Goal: Navigation & Orientation: Understand site structure

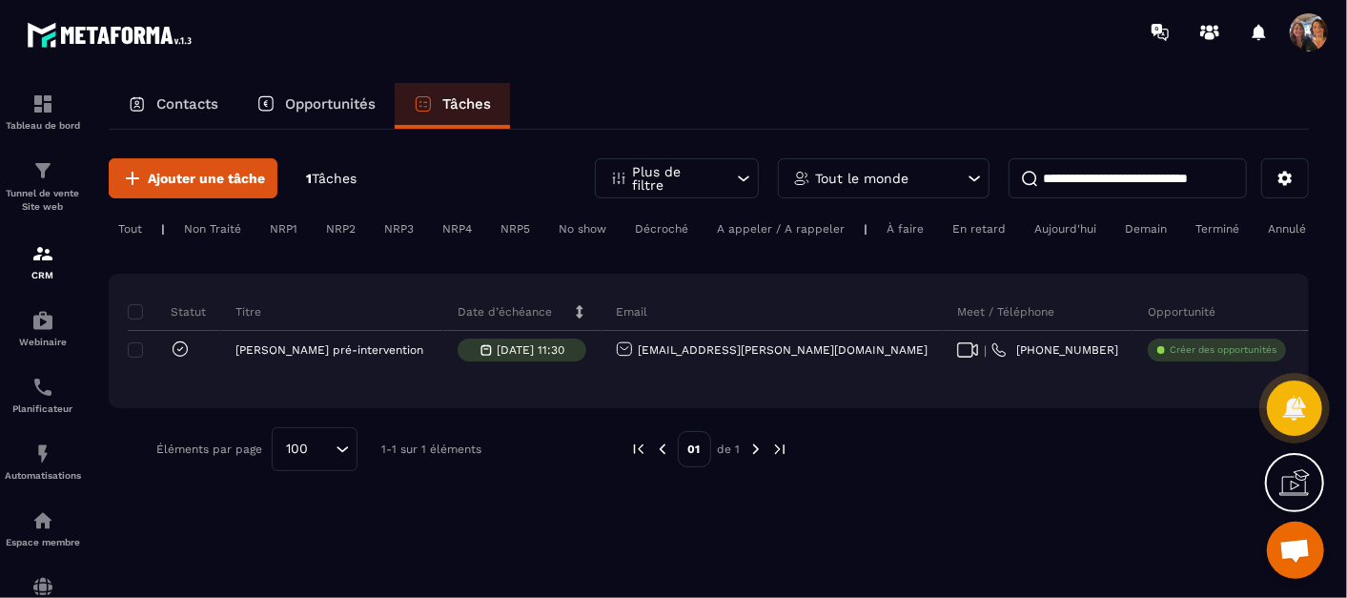
scroll to position [3193, 0]
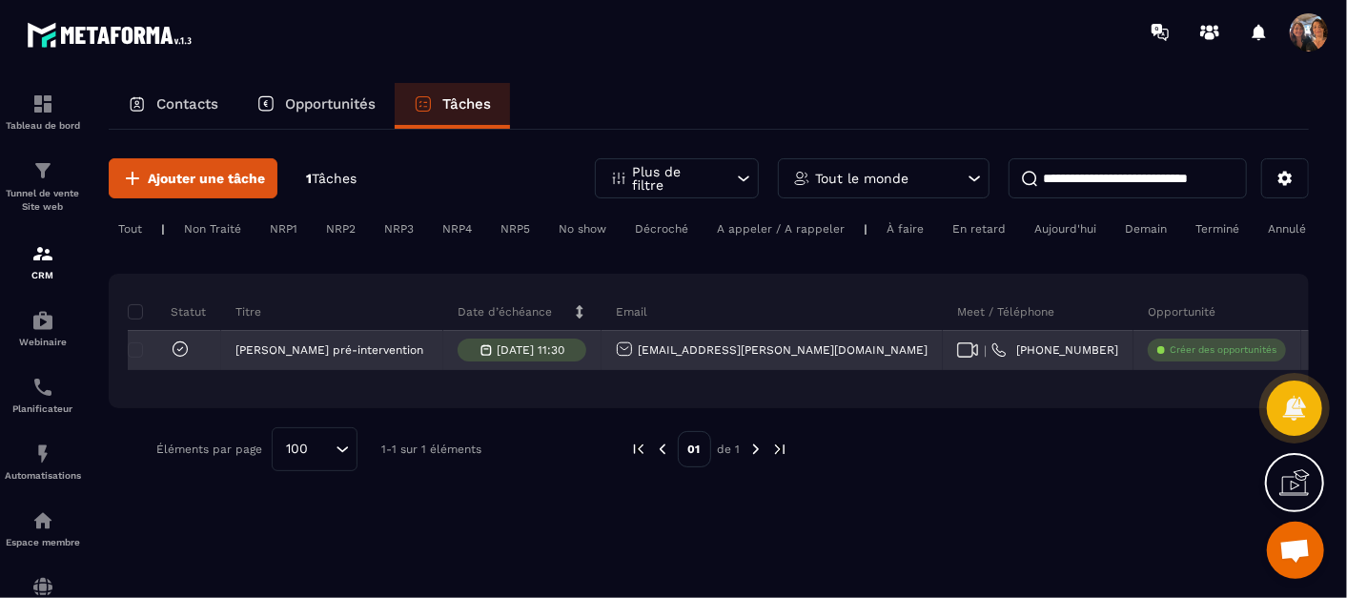
click at [1169, 356] on p "Créer des opportunités" at bounding box center [1222, 349] width 107 height 13
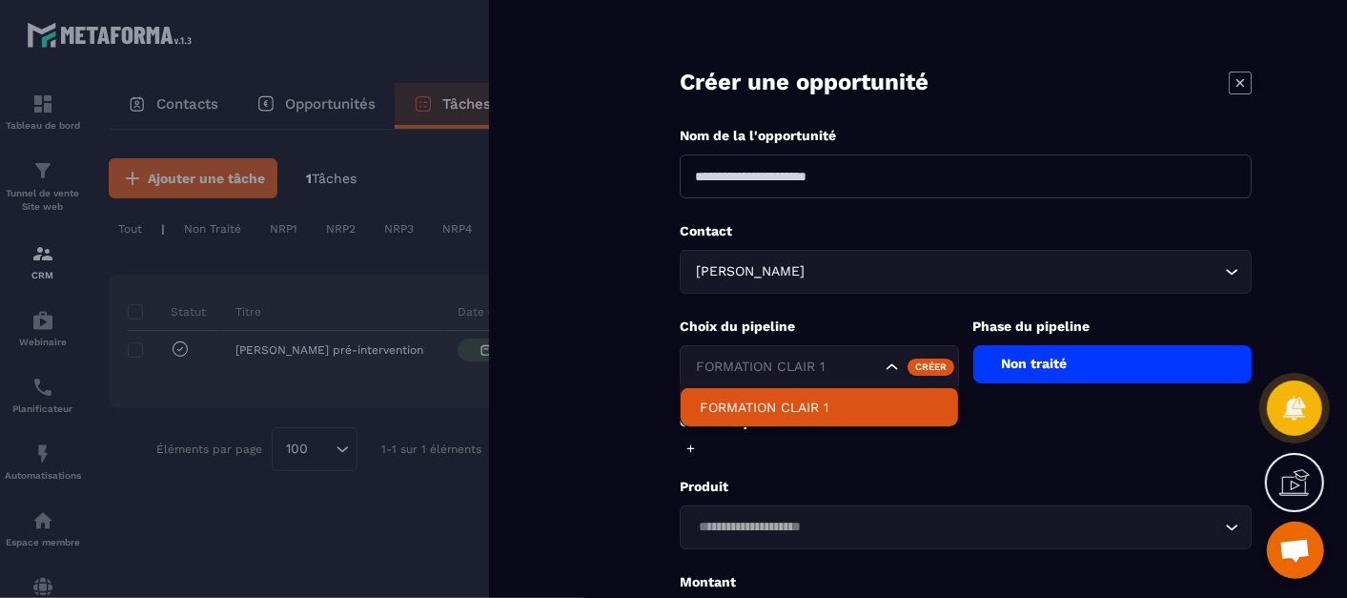
click at [890, 363] on icon "Search for option" at bounding box center [891, 366] width 19 height 19
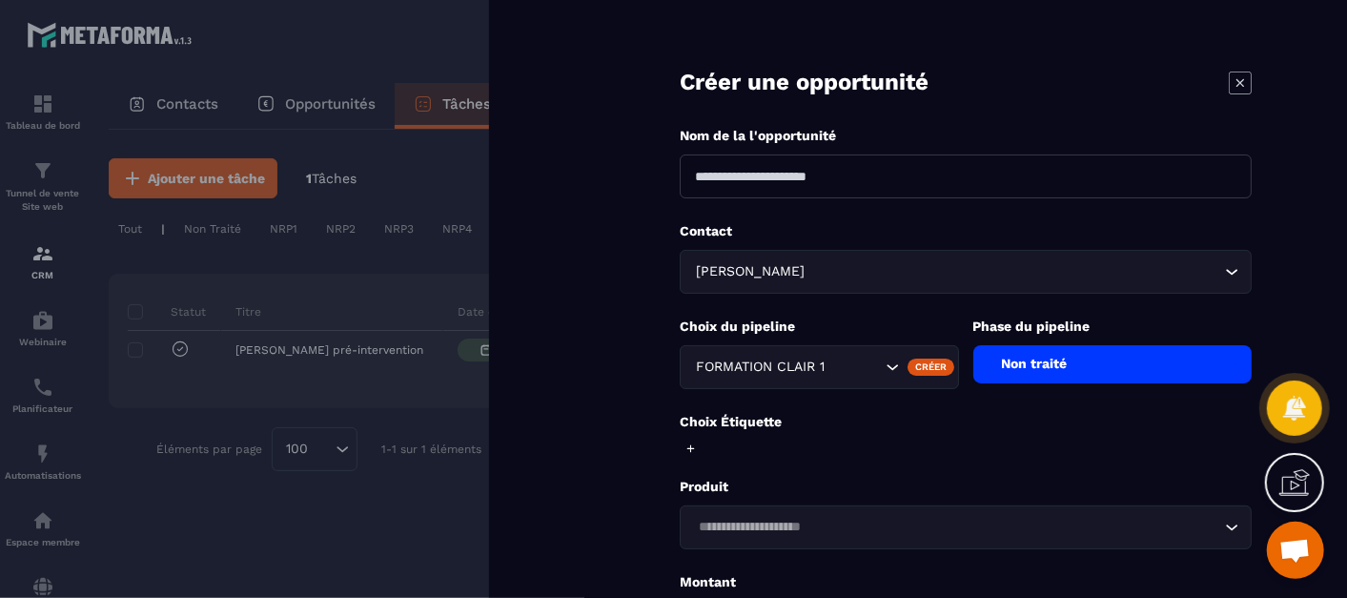
click at [890, 363] on icon "Search for option" at bounding box center [891, 366] width 19 height 19
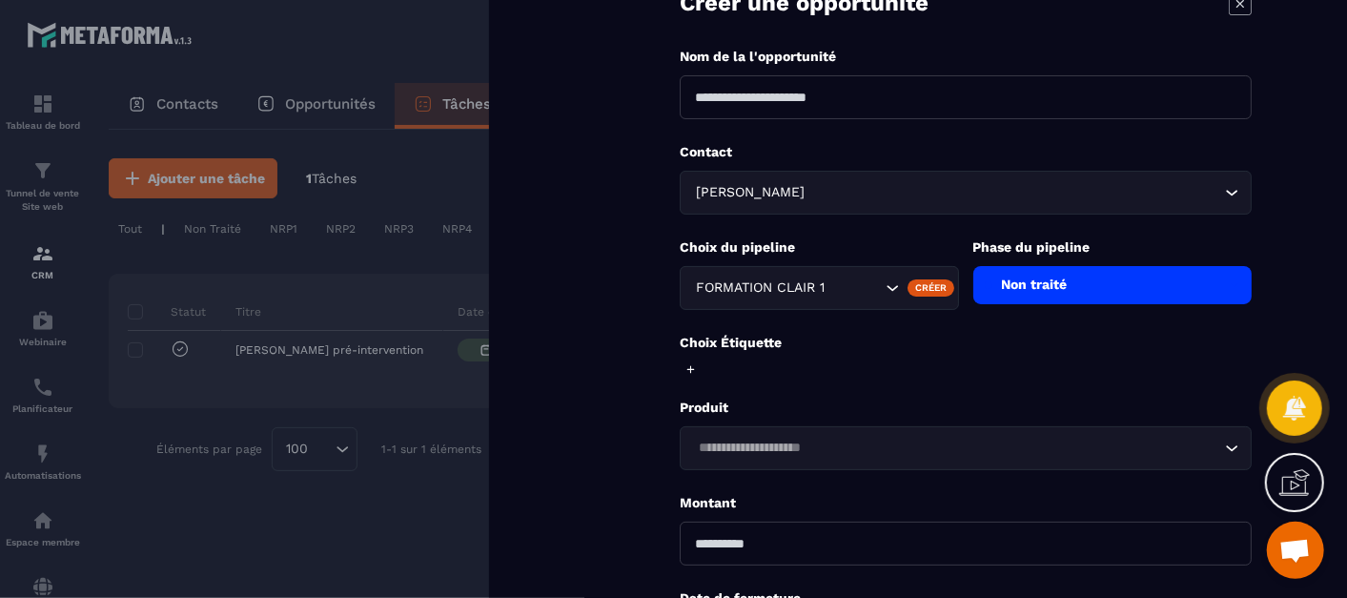
scroll to position [106, 0]
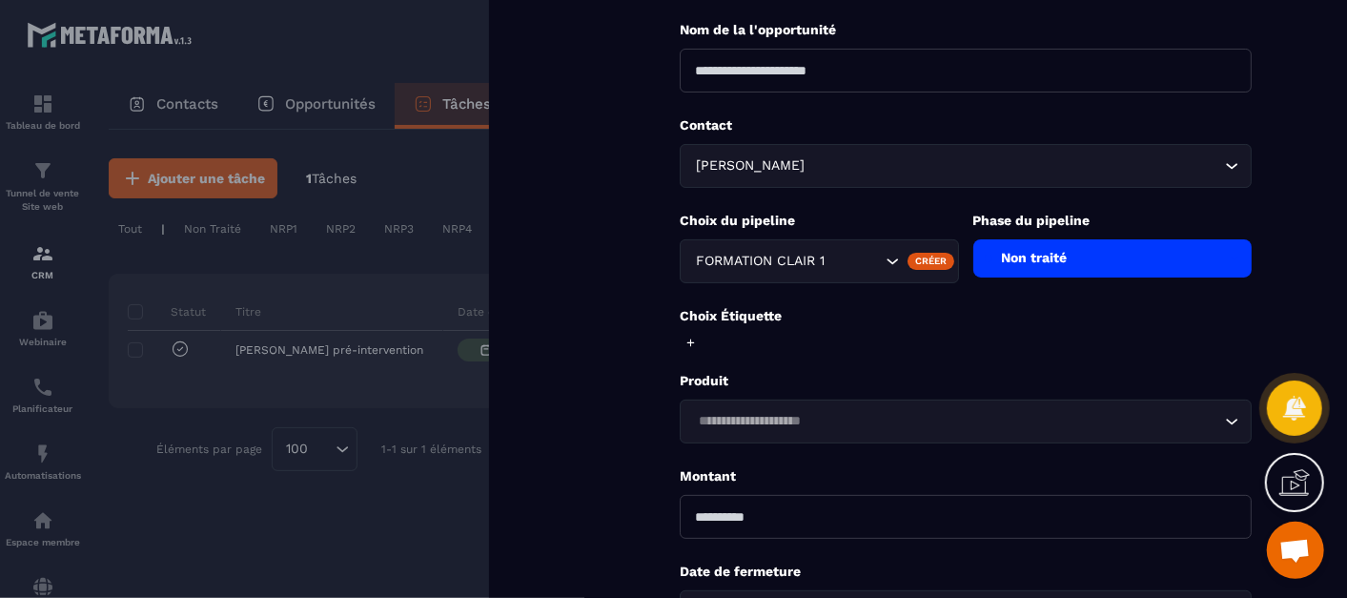
click at [1227, 412] on icon "Search for option" at bounding box center [1231, 421] width 19 height 19
click at [1225, 414] on icon "Search for option" at bounding box center [1231, 421] width 19 height 19
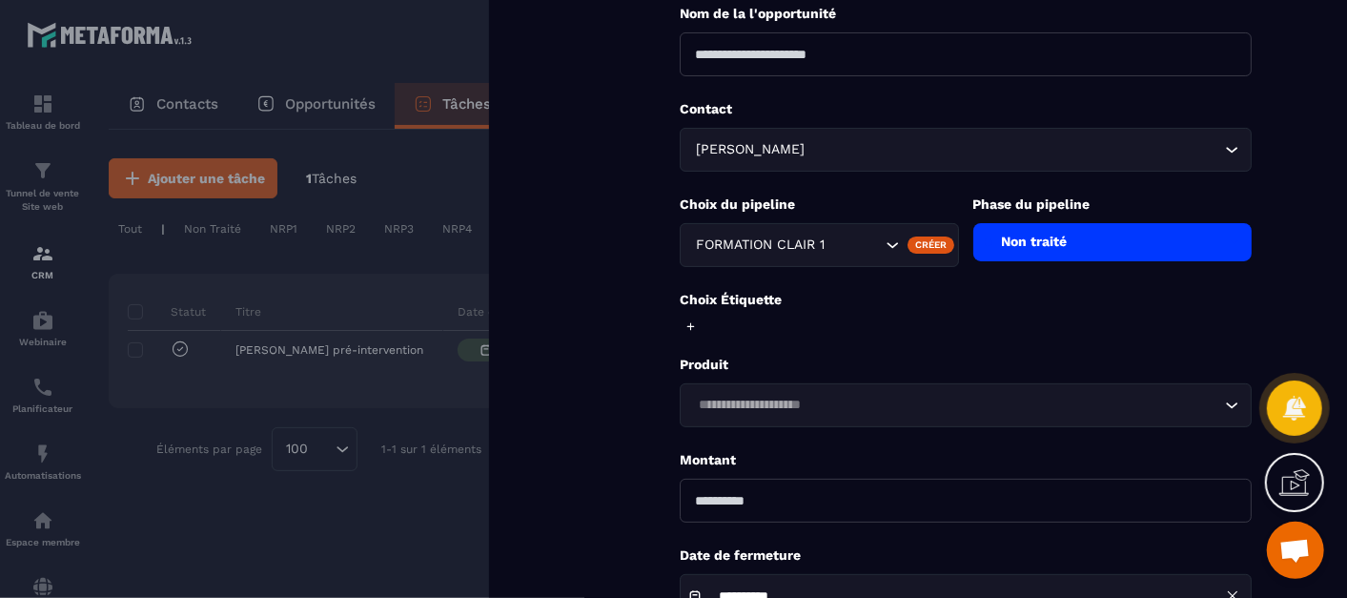
scroll to position [0, 0]
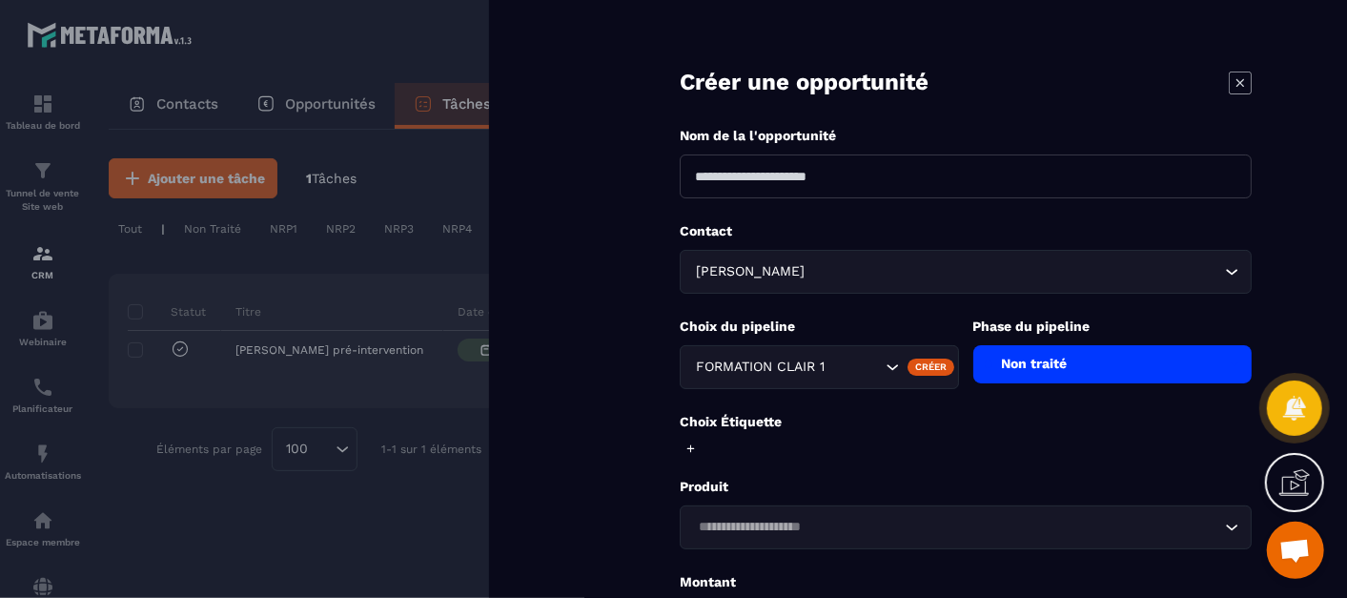
click at [1234, 84] on icon at bounding box center [1239, 82] width 23 height 23
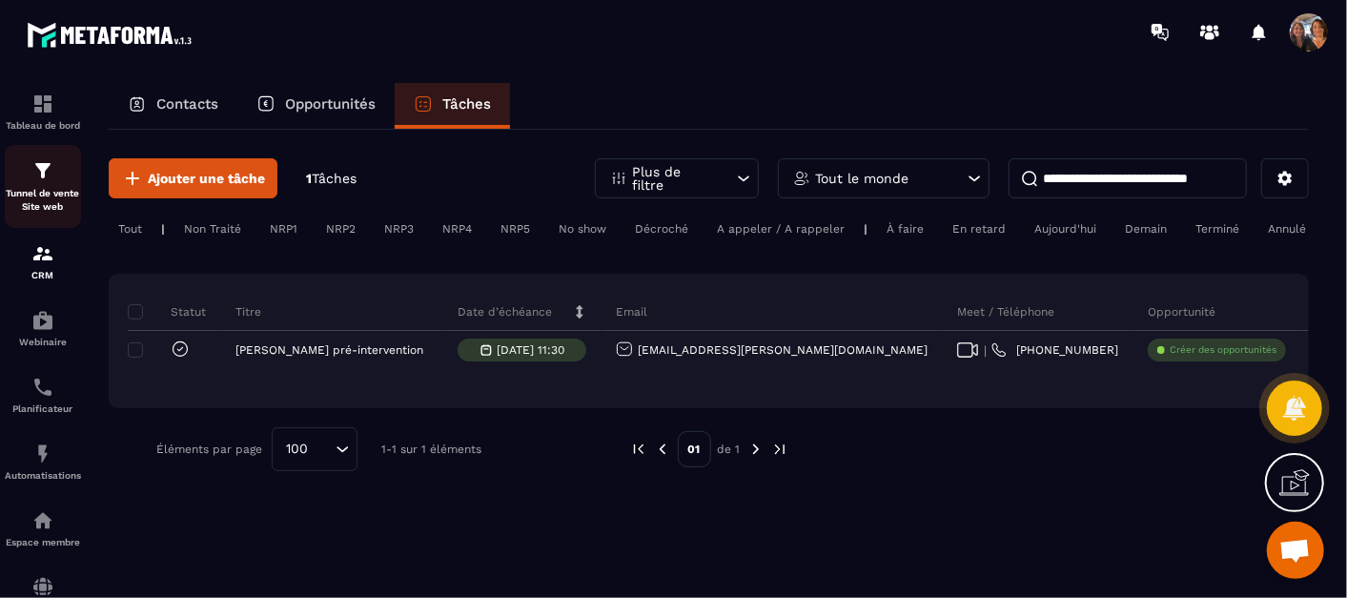
click at [36, 185] on div "Tunnel de vente Site web" at bounding box center [43, 186] width 76 height 54
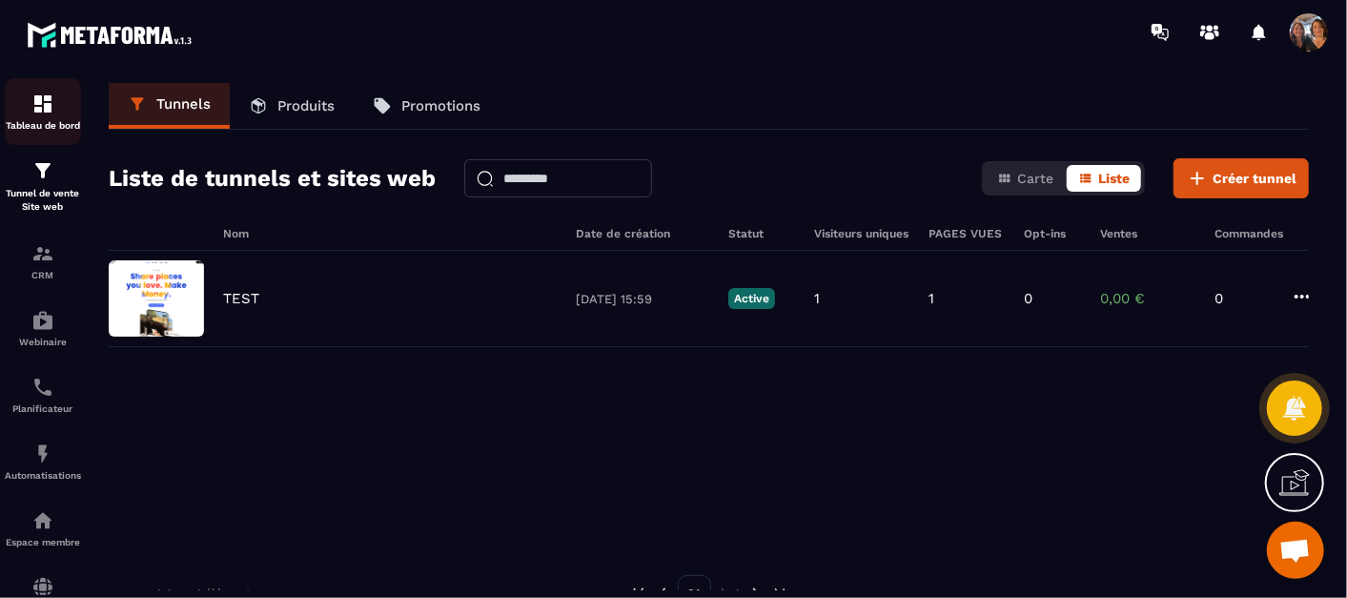
click at [40, 105] on img at bounding box center [42, 103] width 23 height 23
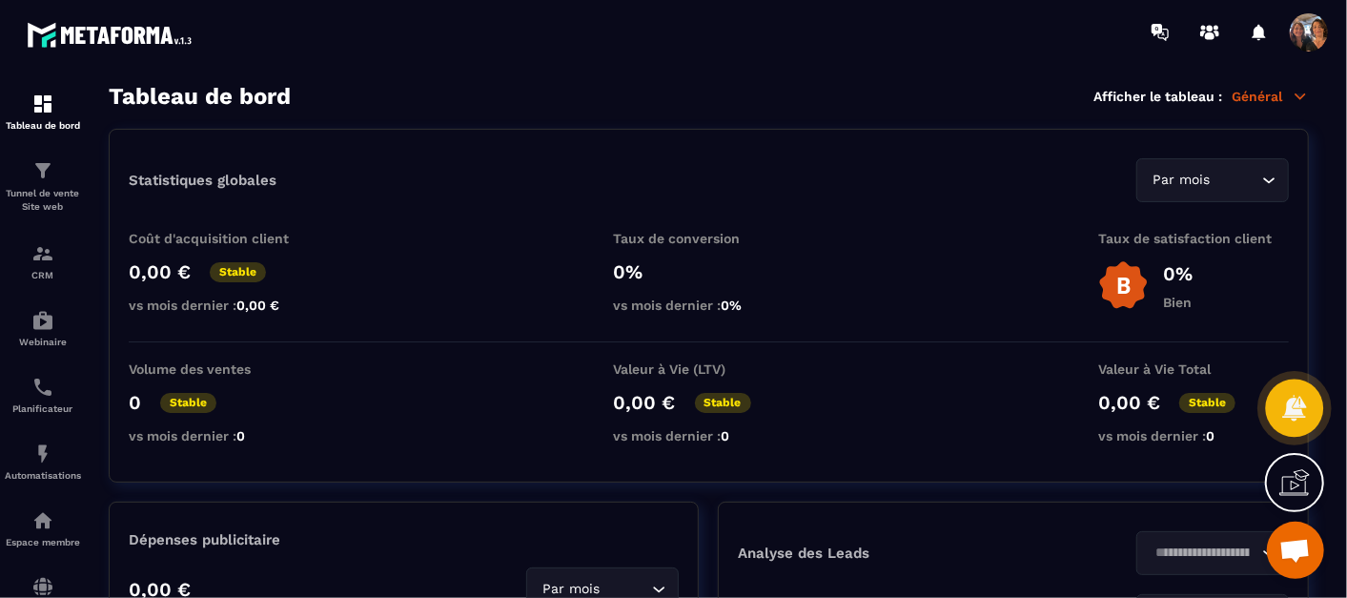
click at [1283, 415] on icon at bounding box center [1294, 408] width 24 height 26
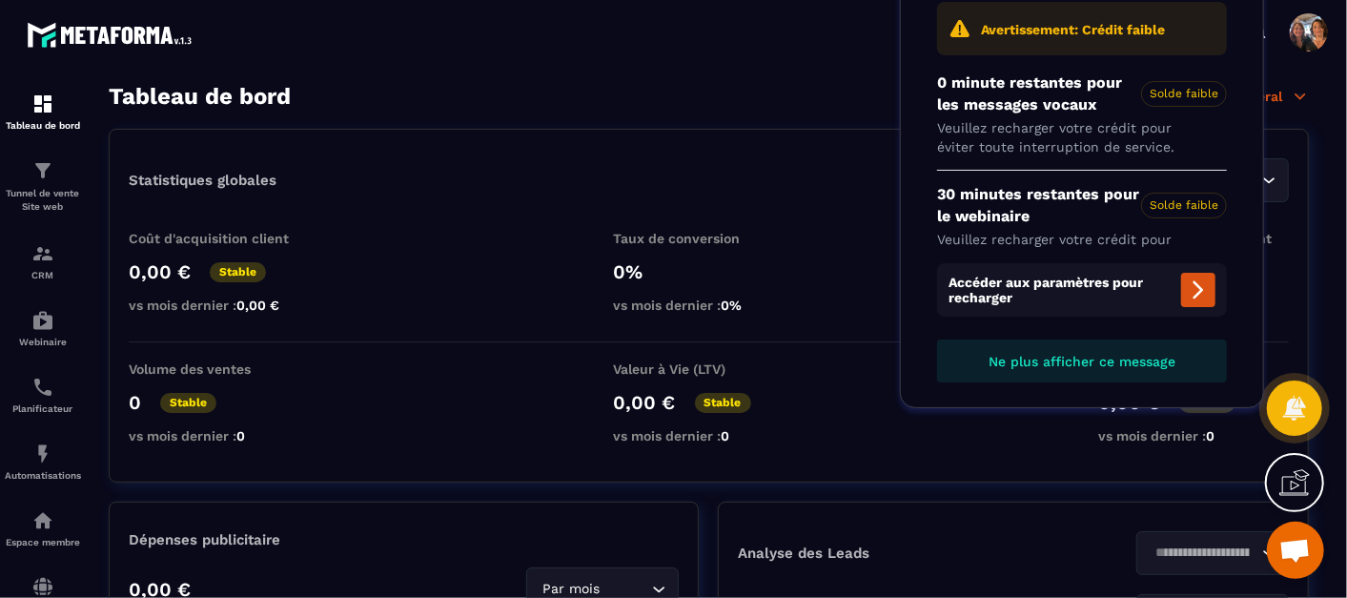
click at [786, 62] on div at bounding box center [785, 32] width 1123 height 64
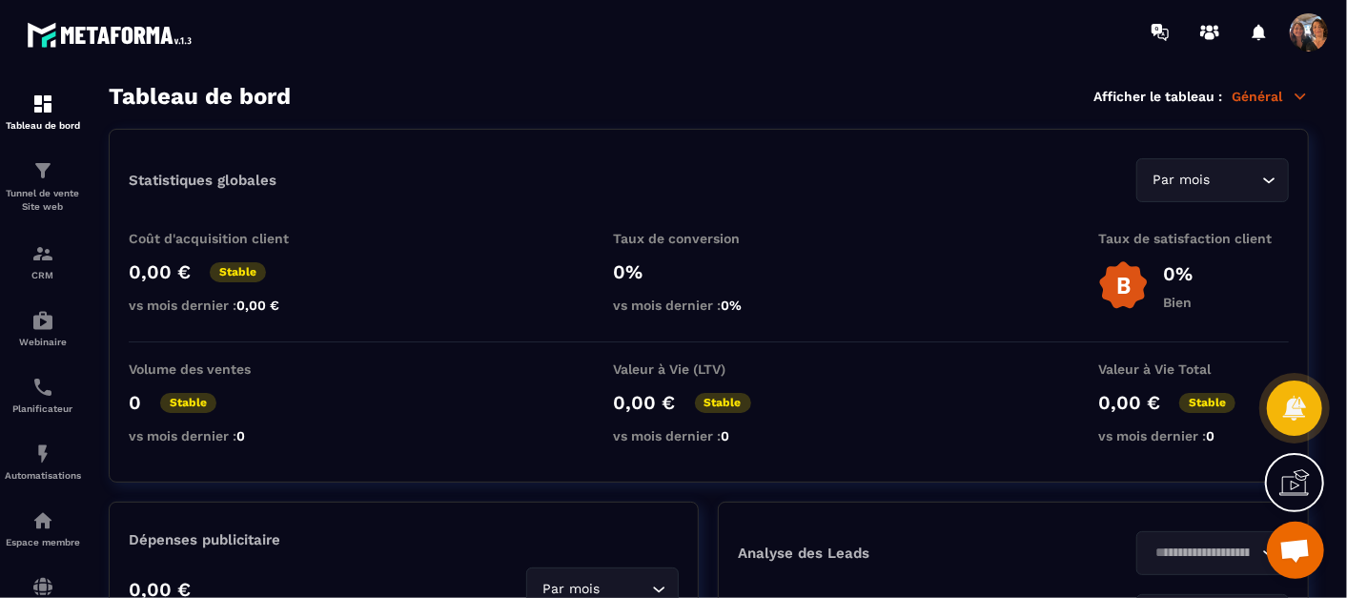
click at [1304, 547] on span "Ouvrir le chat" at bounding box center [1294, 551] width 31 height 27
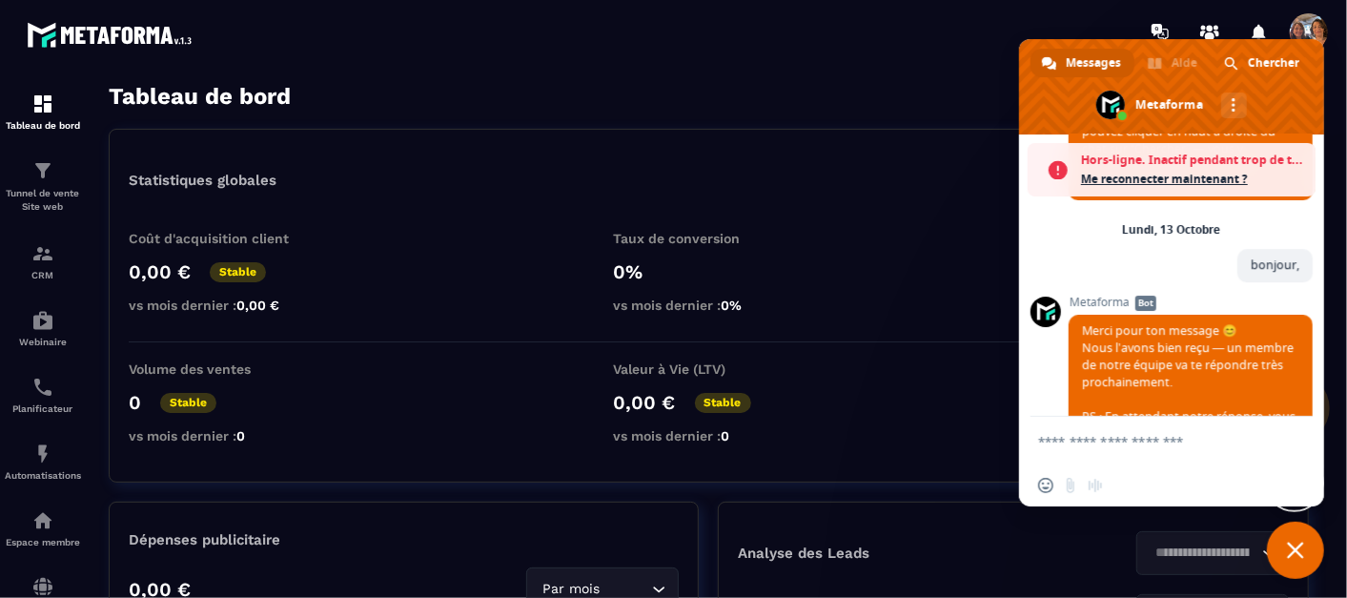
scroll to position [3722, 0]
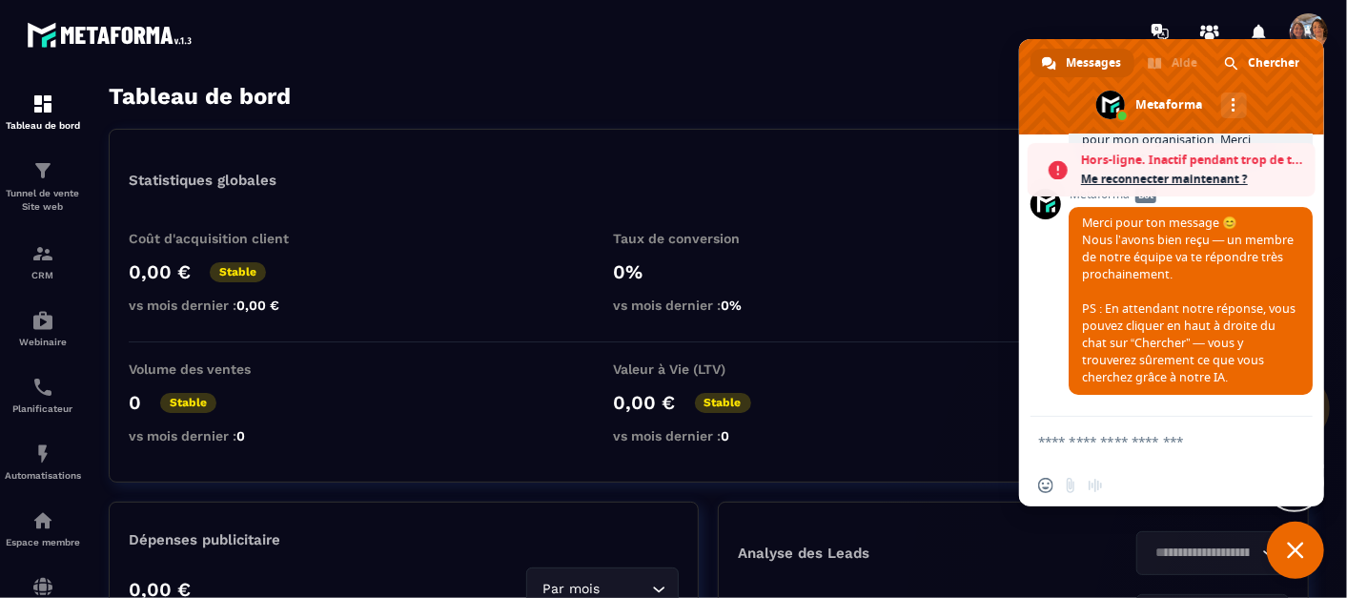
click at [1305, 546] on span "Fermer le chat" at bounding box center [1294, 549] width 57 height 57
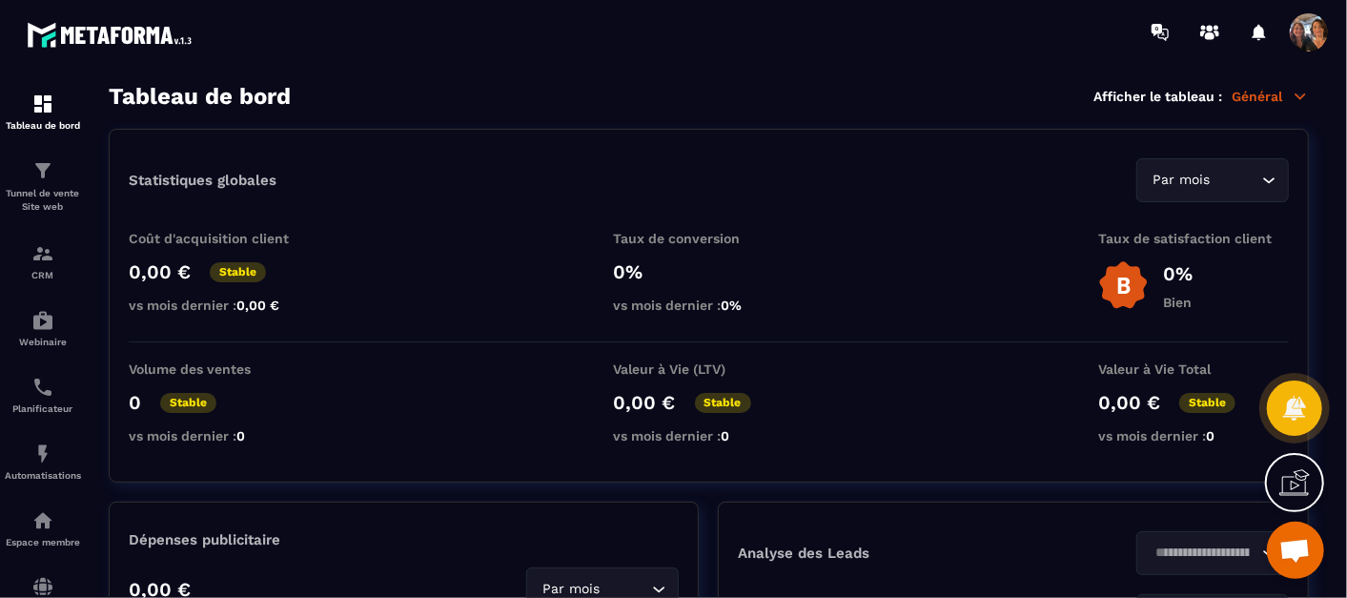
click at [1292, 494] on icon at bounding box center [1294, 482] width 30 height 30
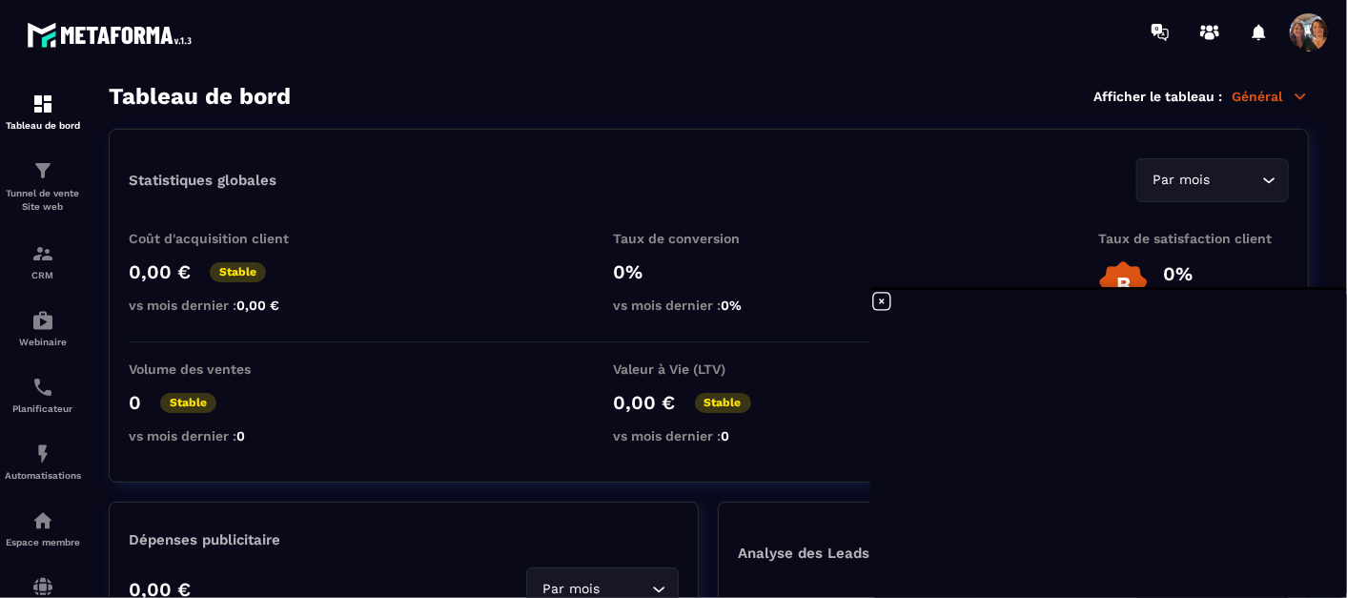
click at [1262, 95] on p "Général" at bounding box center [1269, 96] width 77 height 17
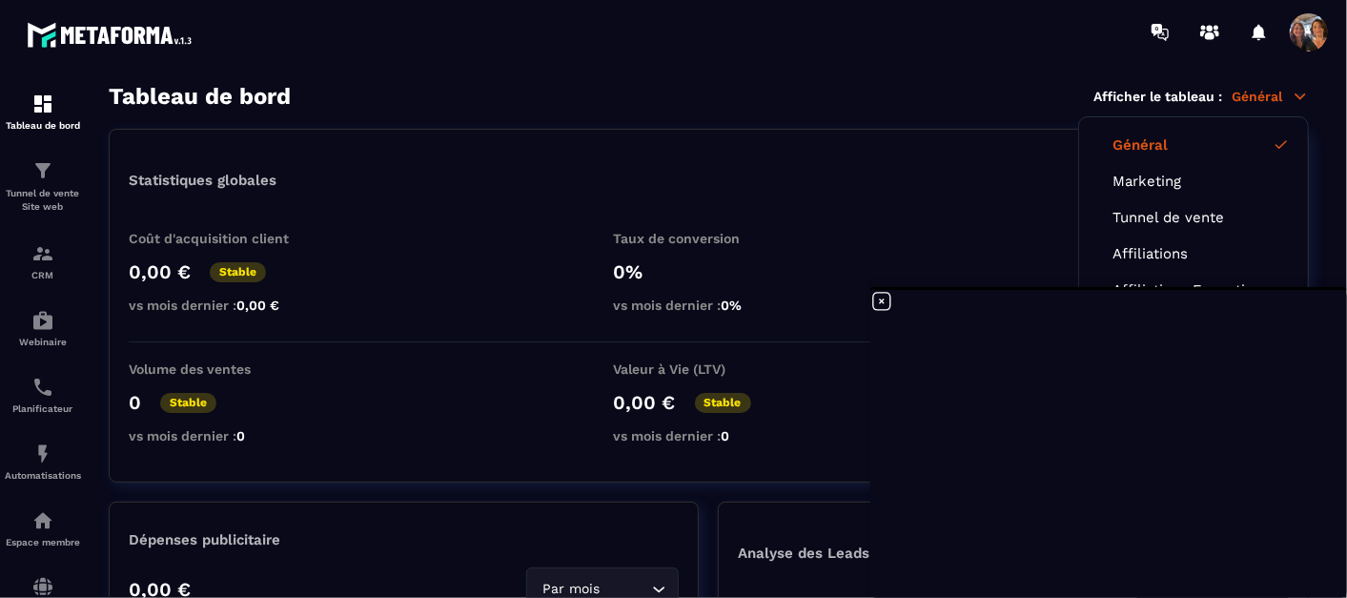
click at [991, 100] on div "Tableau de bord Afficher le tableau : Général Général Marketing Tunnel de vente…" at bounding box center [709, 96] width 1200 height 27
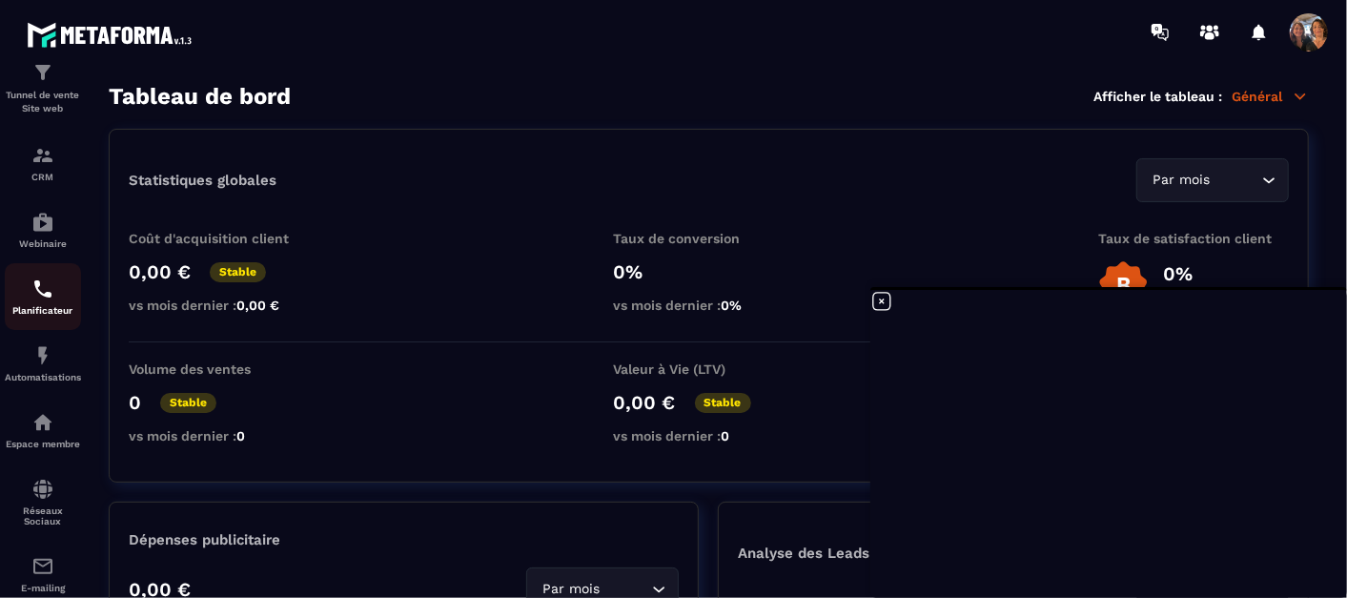
scroll to position [0, 0]
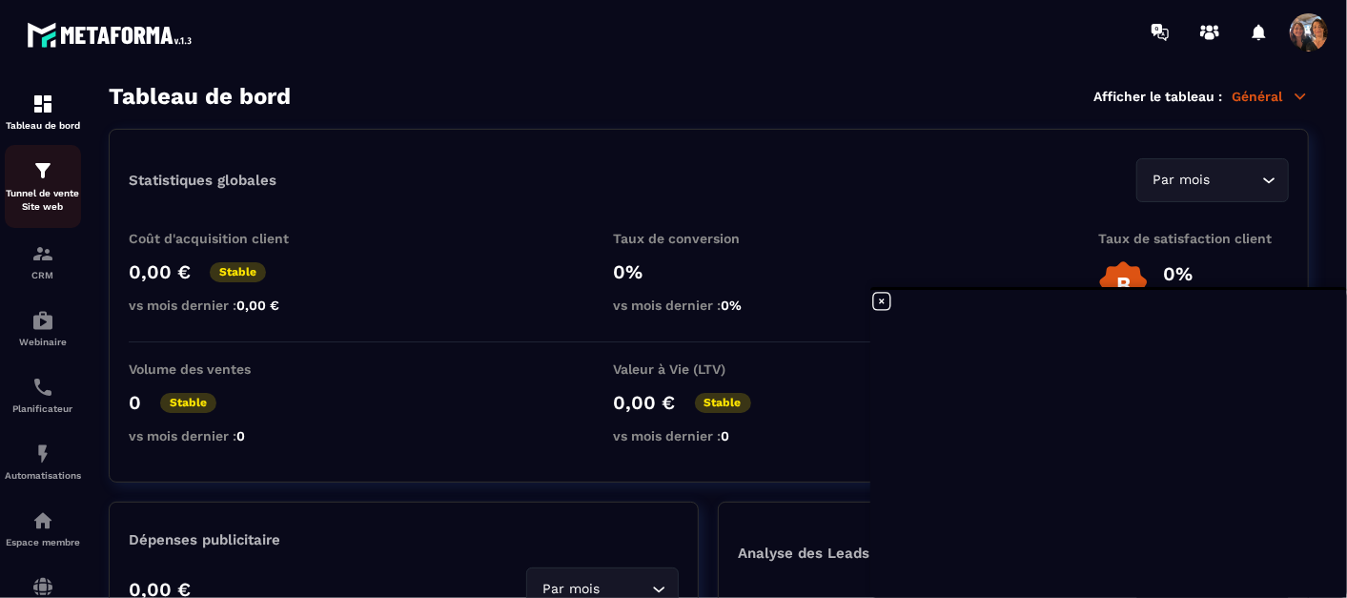
click at [45, 181] on img at bounding box center [42, 170] width 23 height 23
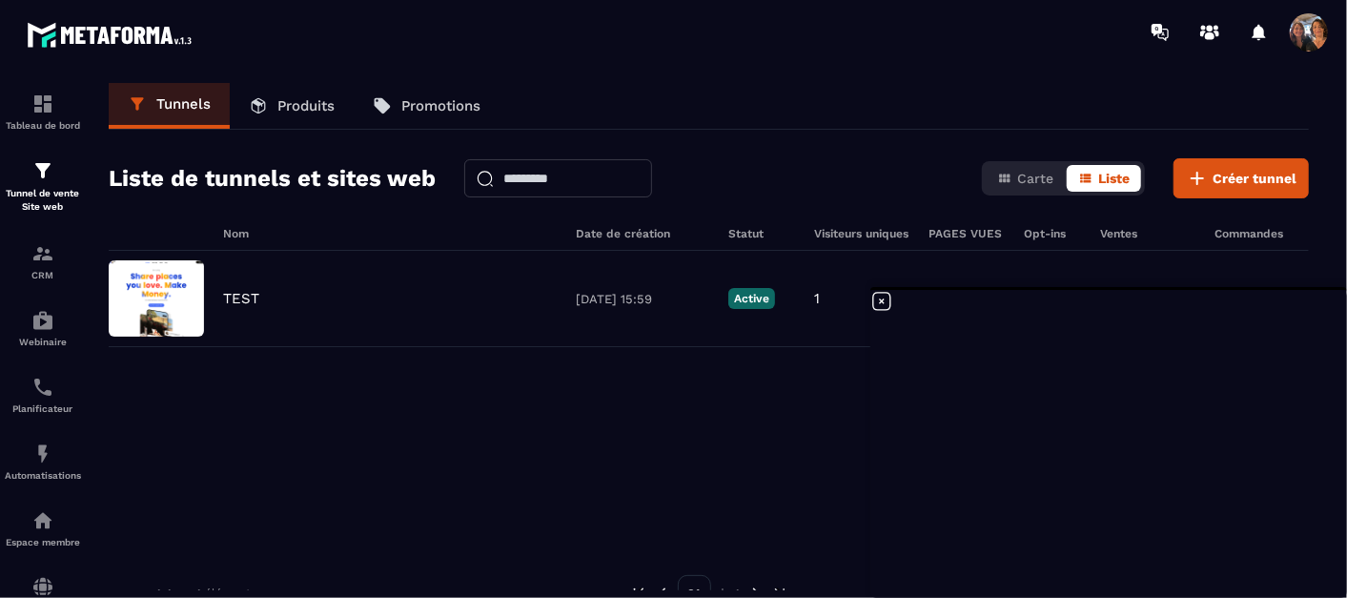
click at [878, 295] on icon at bounding box center [881, 301] width 23 height 23
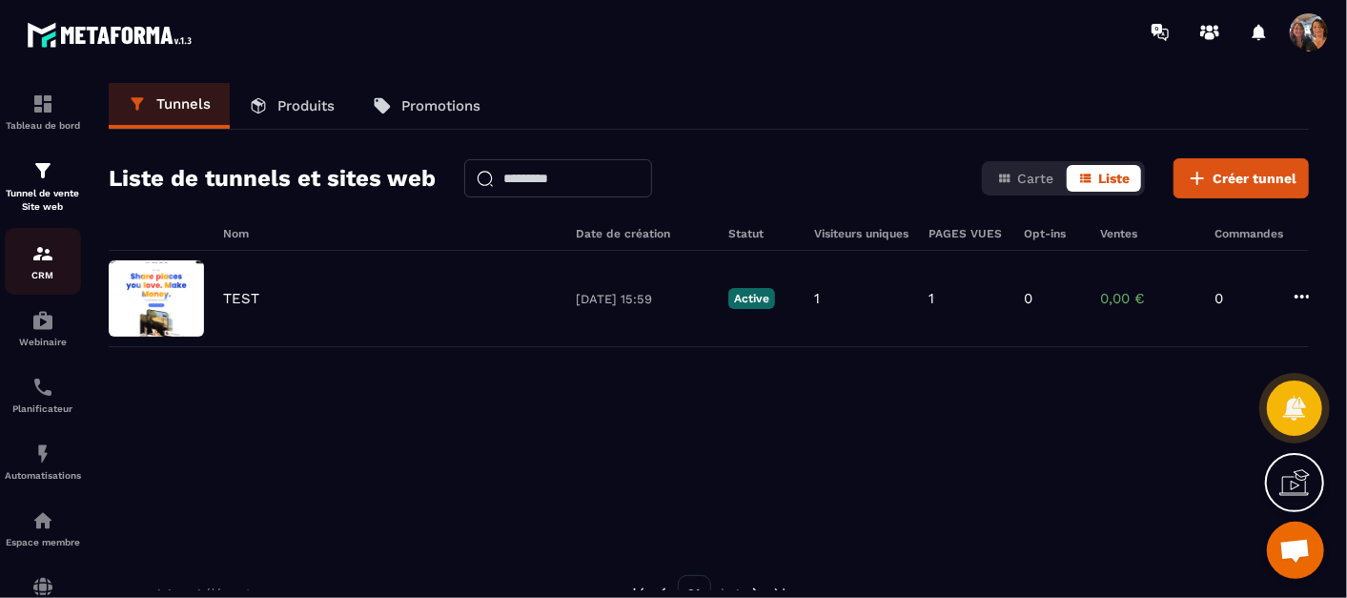
click at [41, 260] on img at bounding box center [42, 253] width 23 height 23
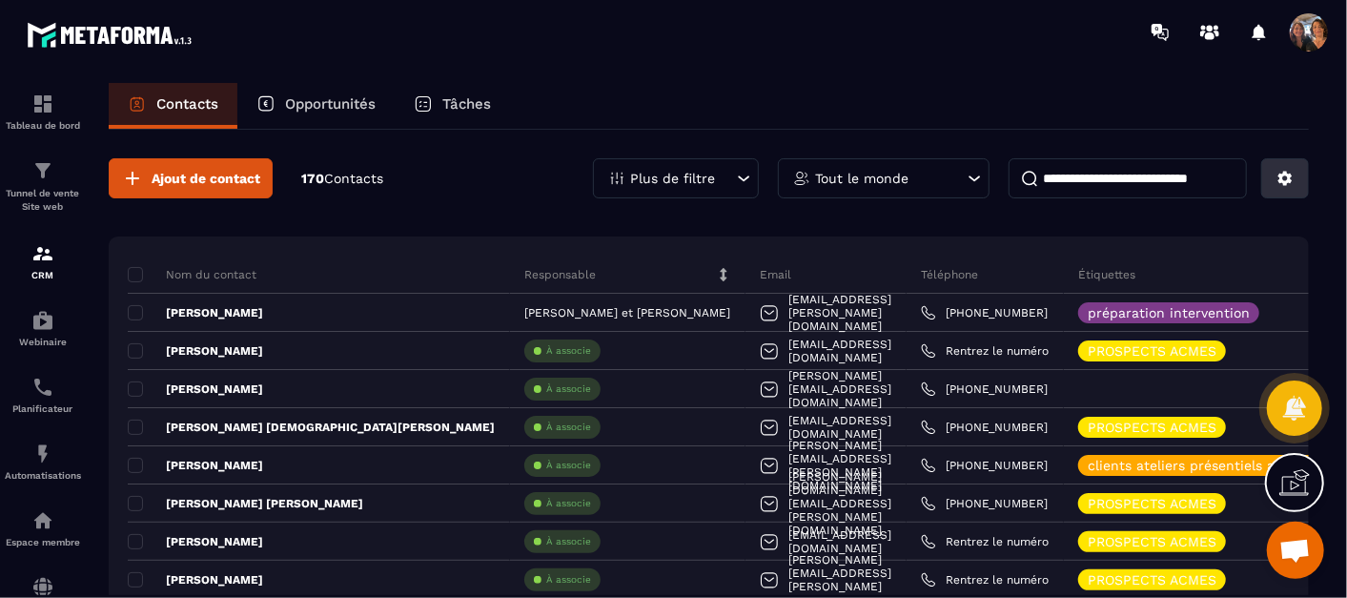
click at [1279, 176] on icon at bounding box center [1285, 179] width 14 height 14
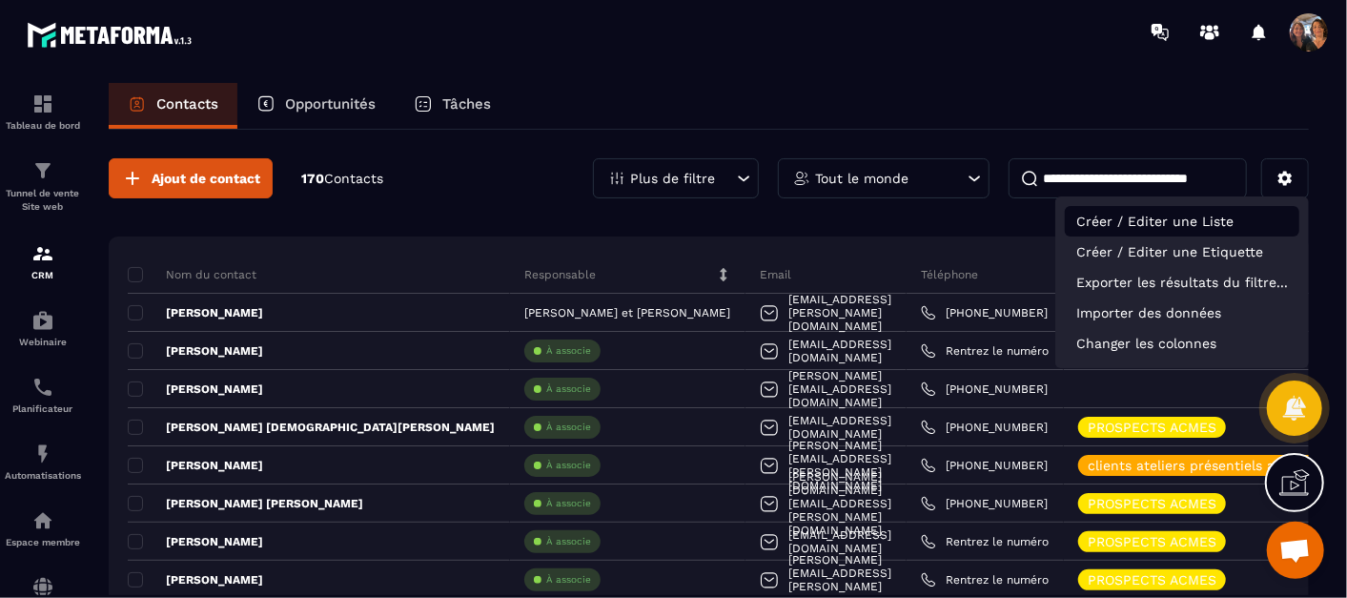
click at [1219, 214] on p "Créer / Editer une Liste" at bounding box center [1181, 221] width 234 height 30
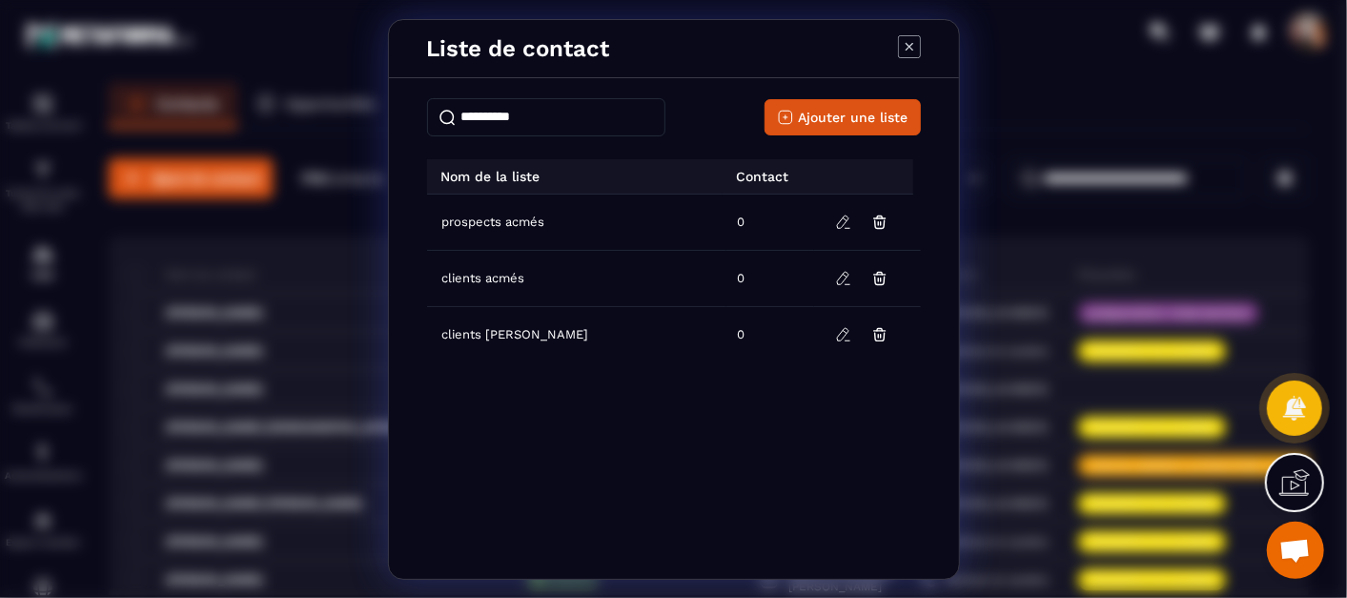
click at [907, 43] on icon "Modal window" at bounding box center [909, 46] width 23 height 23
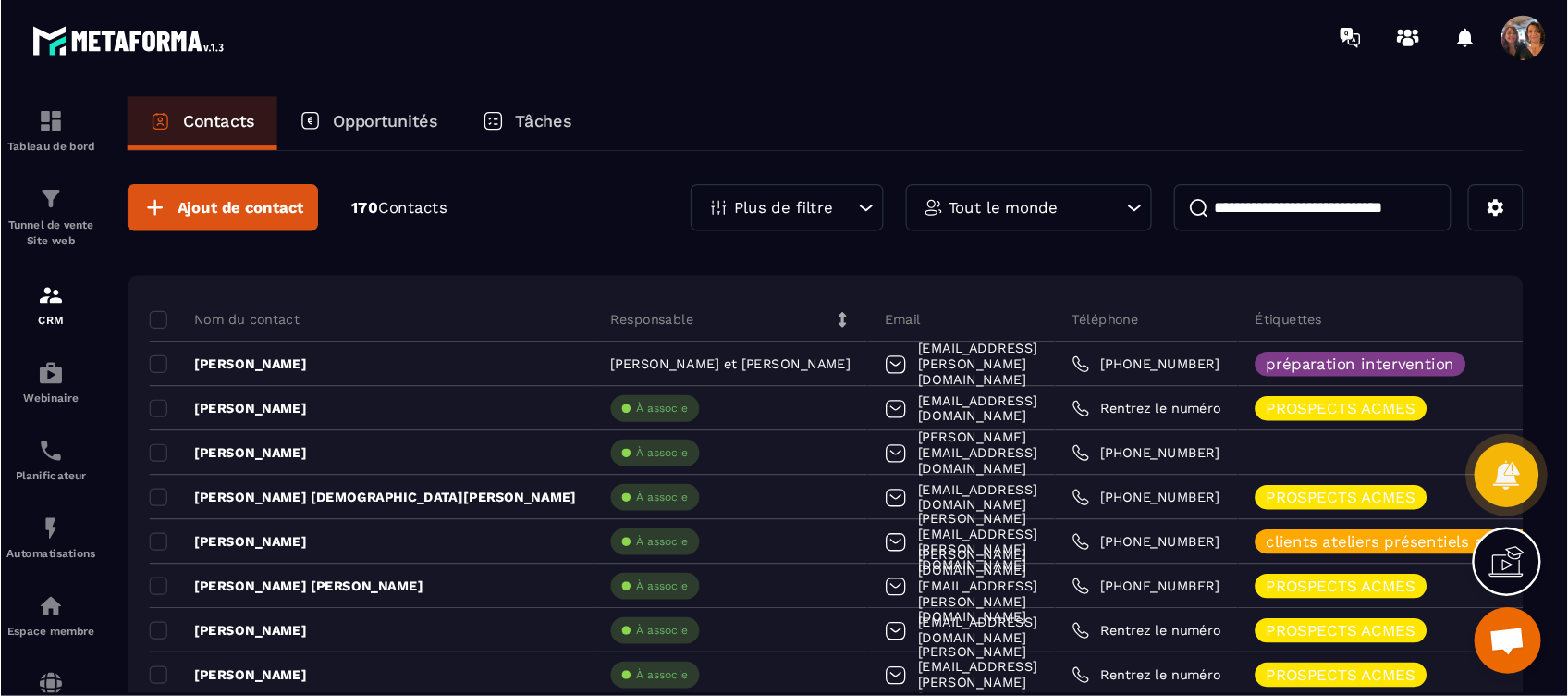
scroll to position [3456, 0]
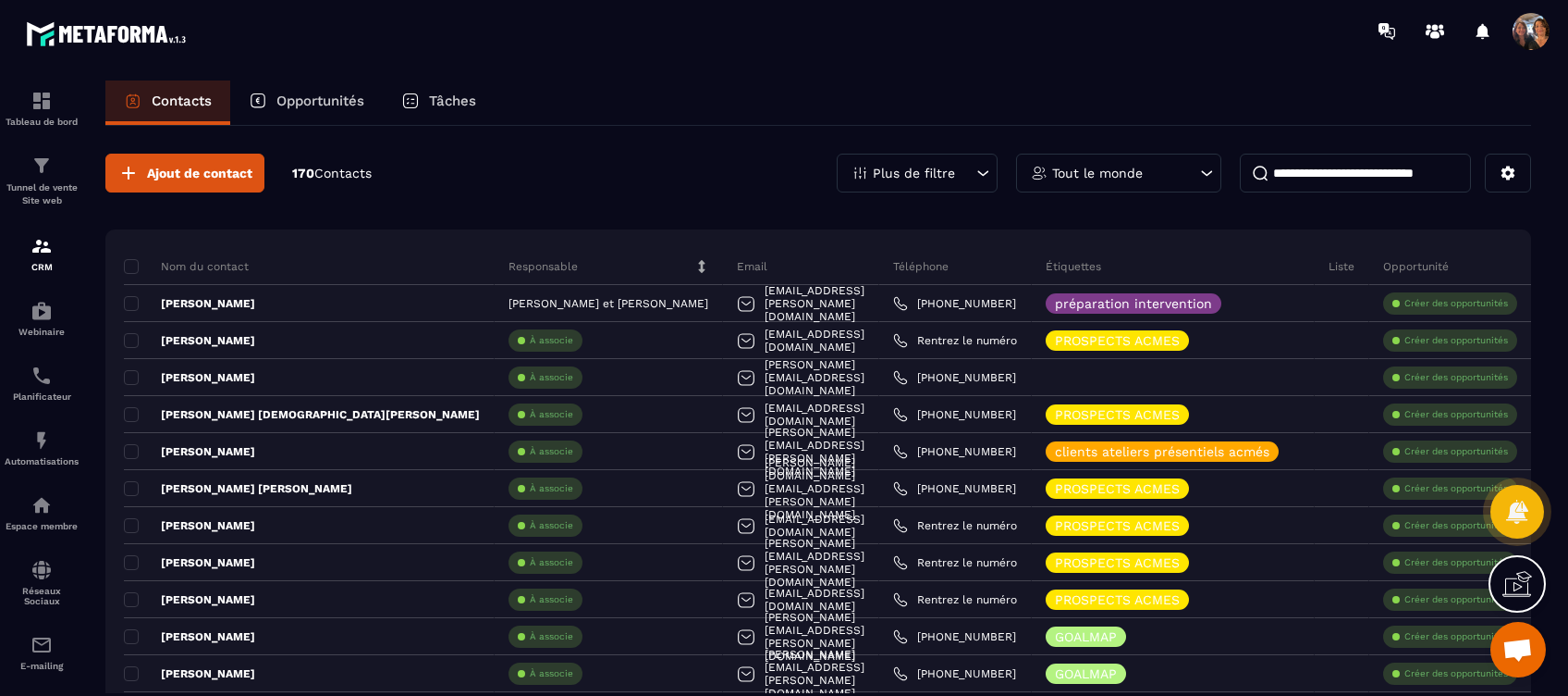
drag, startPoint x: 1299, startPoint y: 0, endPoint x: 800, endPoint y: 178, distance: 529.8
click at [800, 178] on div "Ajout de contact 170 Contacts Plus de filtre Tout le monde" at bounding box center [818, 173] width 1425 height 39
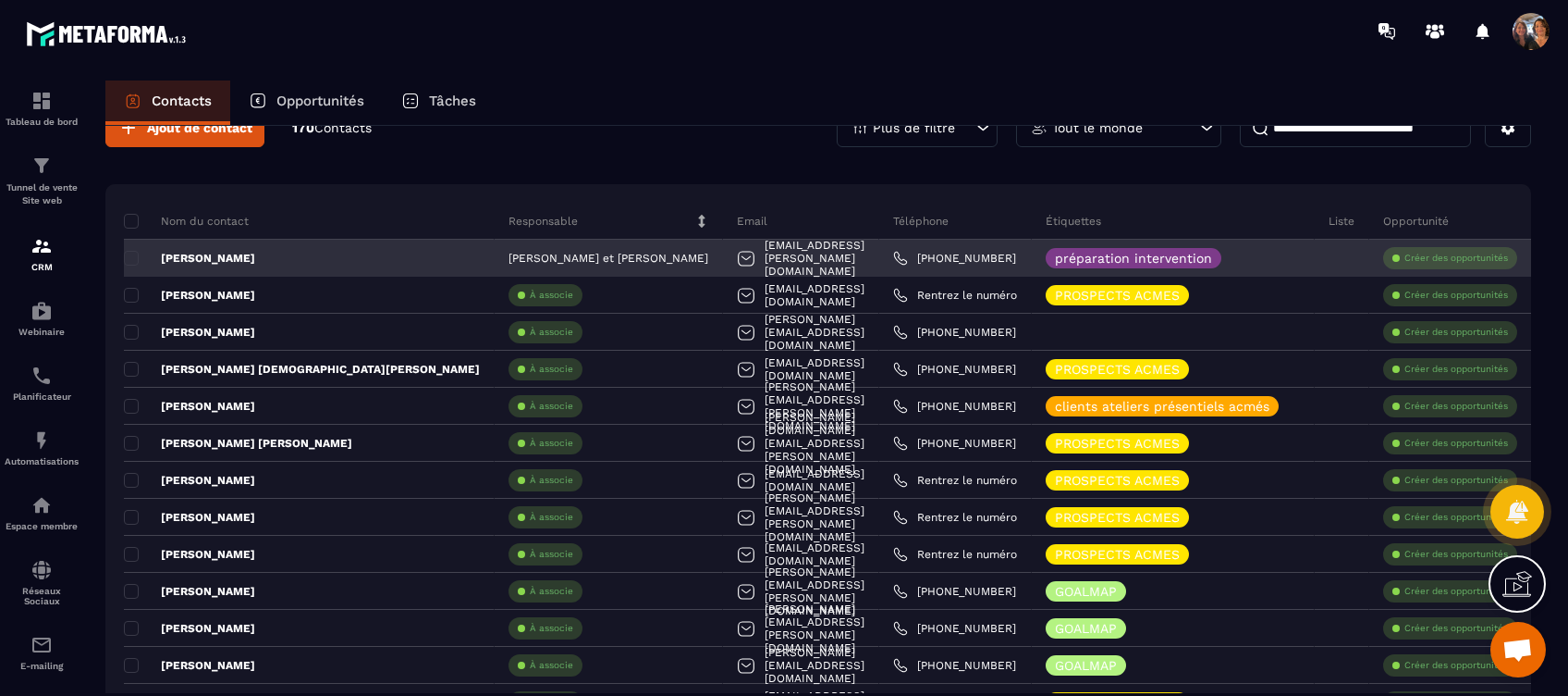
scroll to position [0, 0]
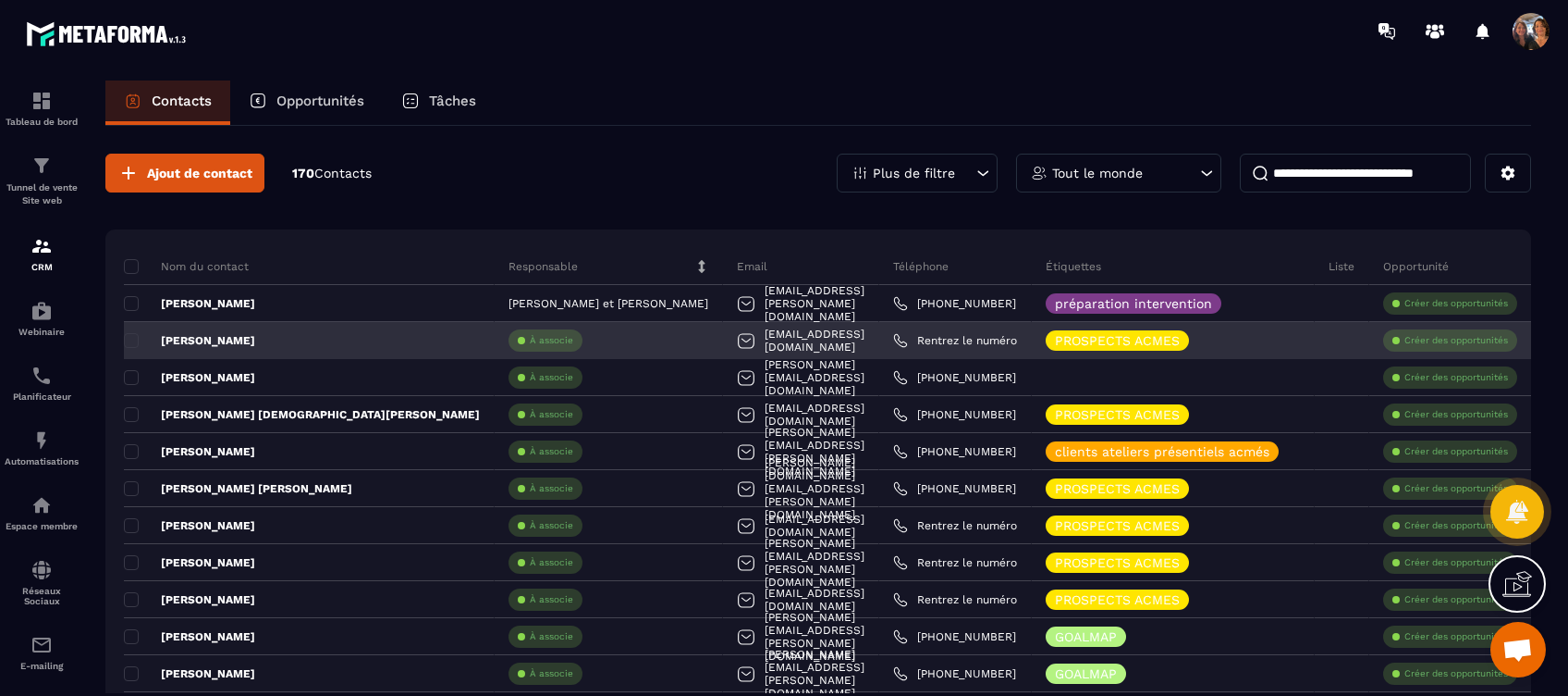
click at [241, 342] on p "[PERSON_NAME]" at bounding box center [189, 340] width 131 height 15
